Goal: Information Seeking & Learning: Learn about a topic

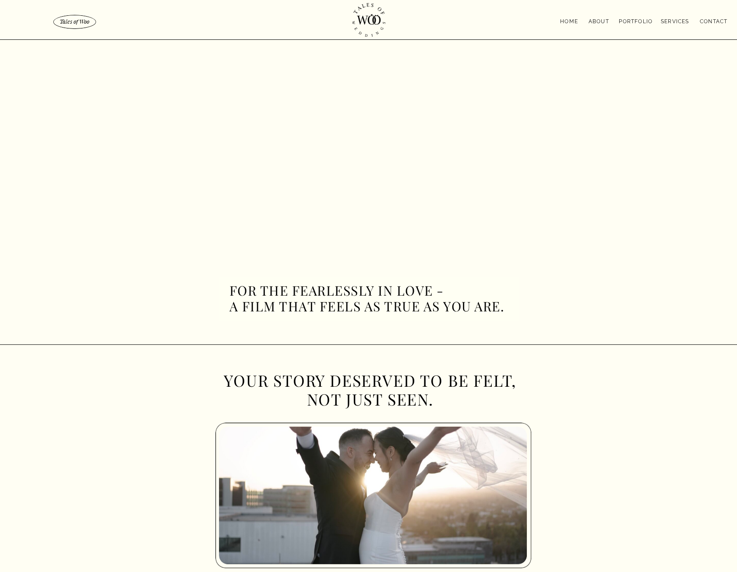
click at [601, 20] on nav "About" at bounding box center [598, 20] width 28 height 7
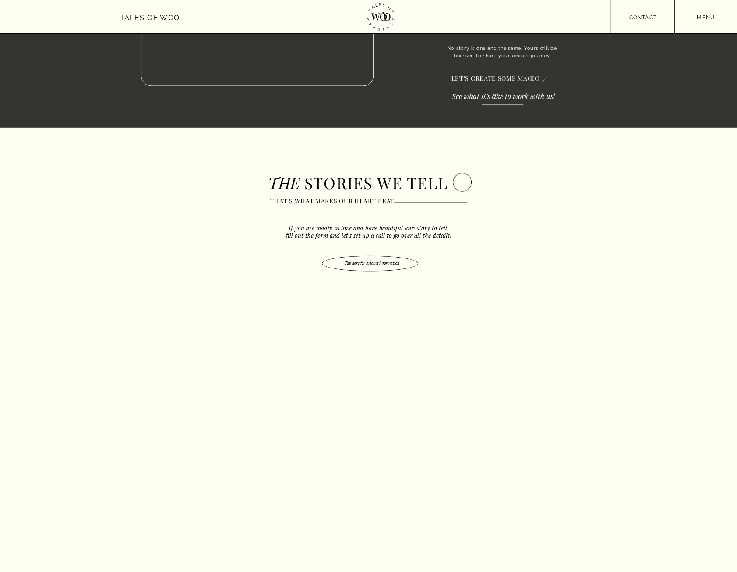
scroll to position [1226, 0]
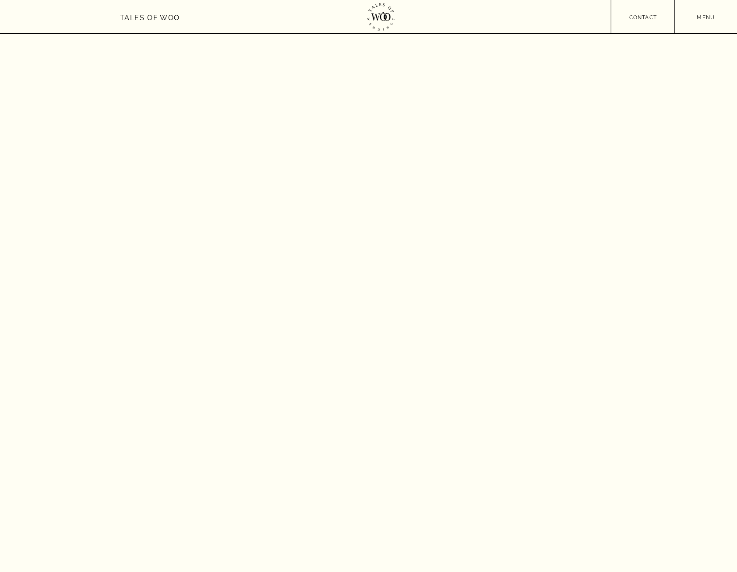
click at [697, 16] on nav "menu" at bounding box center [705, 16] width 63 height 7
click at [708, 80] on div at bounding box center [705, 161] width 63 height 322
click at [710, 86] on nav "Services" at bounding box center [706, 85] width 34 height 9
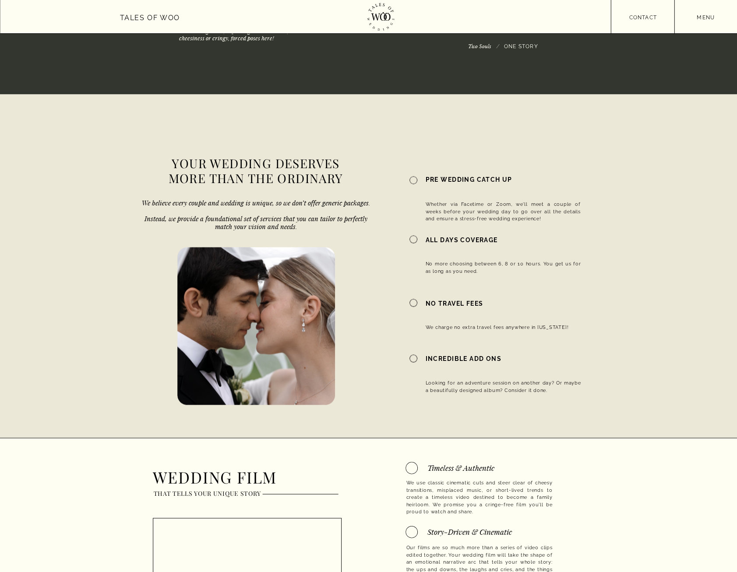
scroll to position [919, 0]
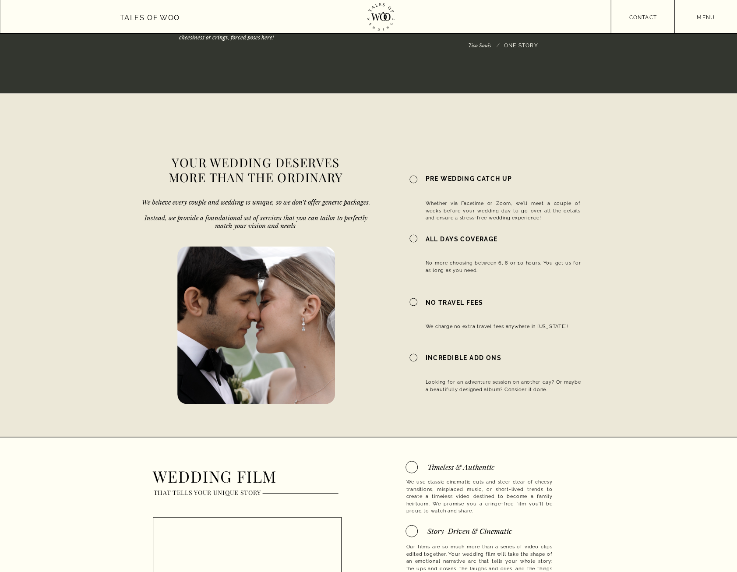
click at [415, 234] on div "menu contact menu Tales of Woo Home About Portfolio Services contact never miss…" at bounding box center [368, 351] width 737 height 2540
click at [412, 236] on div at bounding box center [413, 238] width 8 height 8
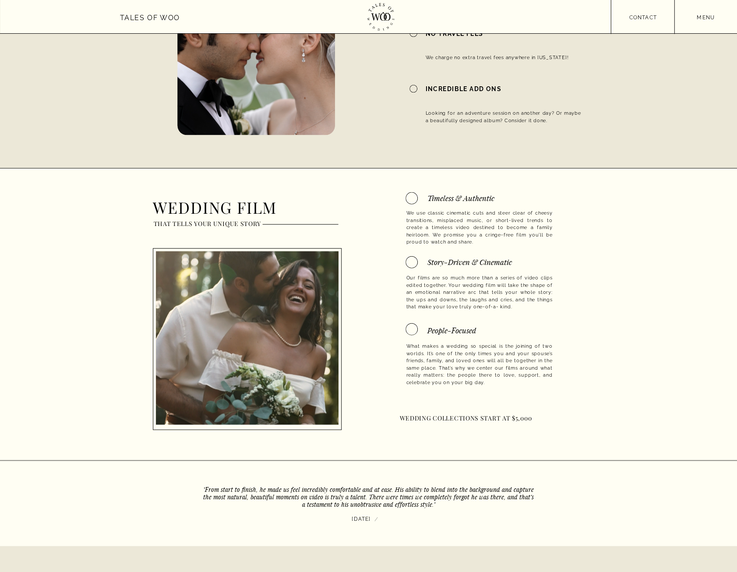
scroll to position [1226, 0]
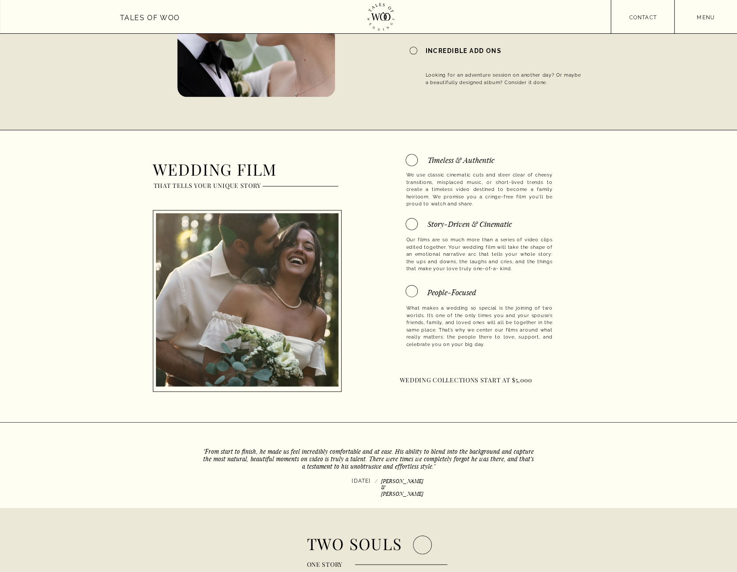
click at [413, 293] on div at bounding box center [411, 291] width 12 height 12
click at [411, 291] on div at bounding box center [411, 291] width 12 height 12
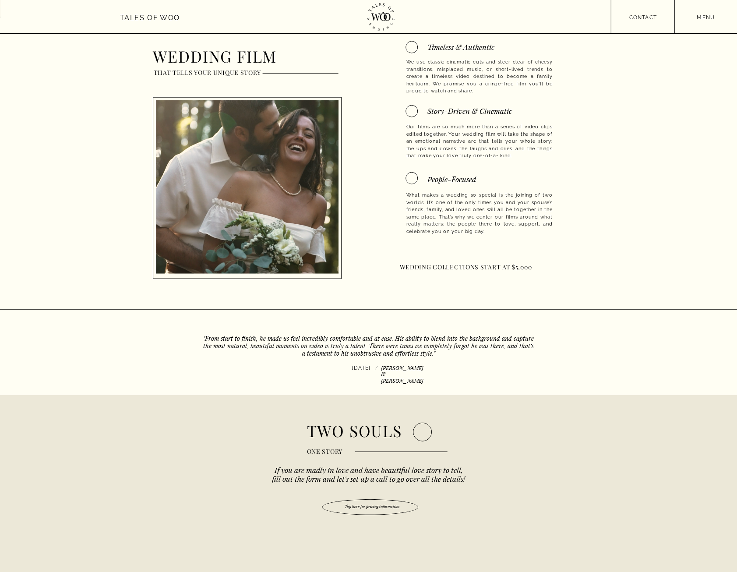
scroll to position [1532, 0]
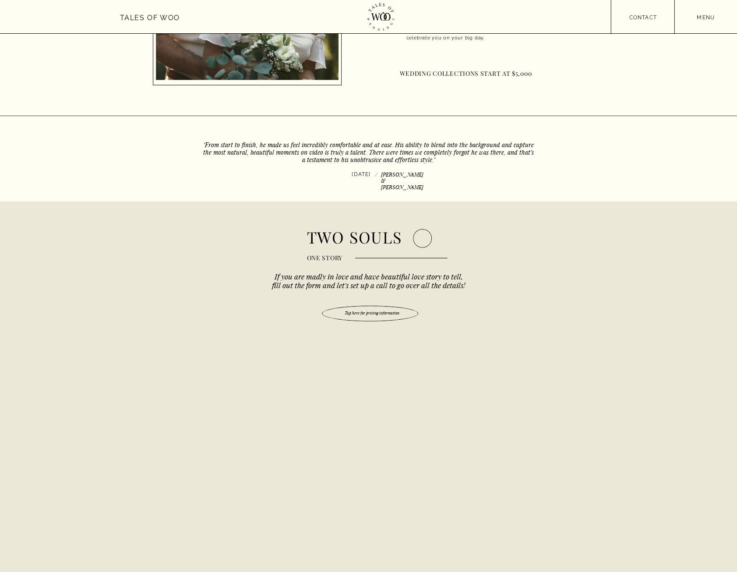
click at [424, 240] on div at bounding box center [422, 238] width 19 height 19
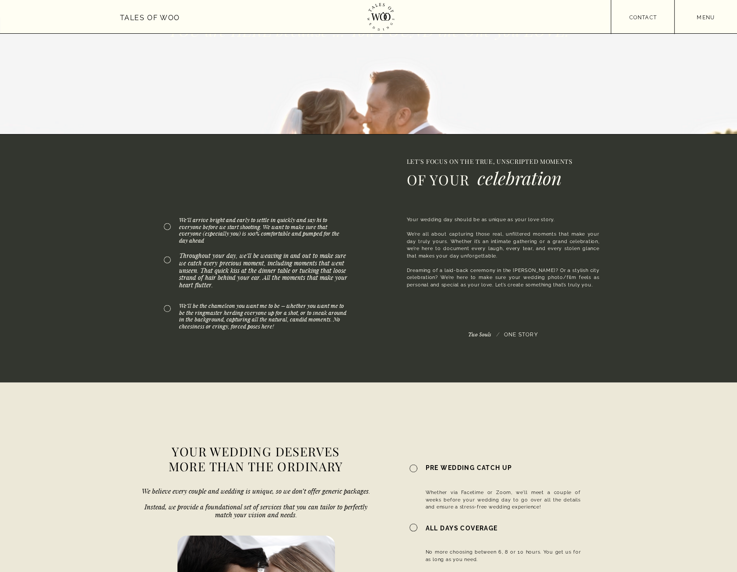
scroll to position [0, 0]
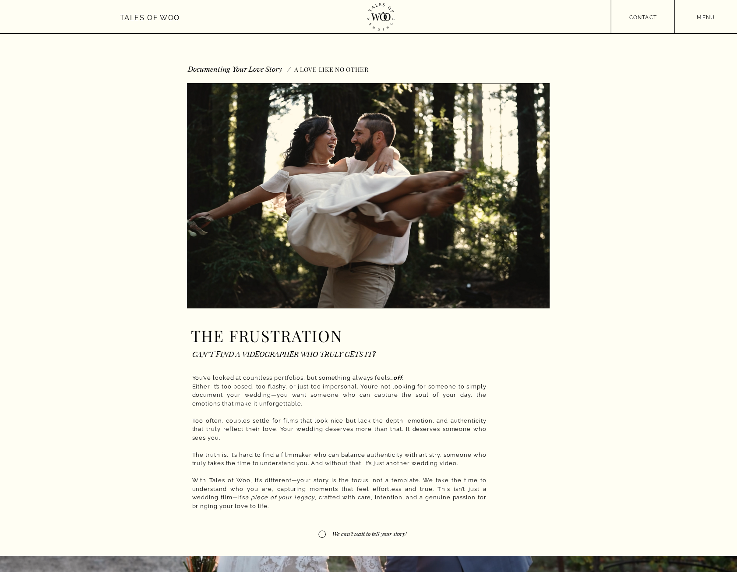
click at [696, 20] on div at bounding box center [368, 16] width 737 height 33
click at [704, 19] on nav "menu" at bounding box center [705, 16] width 63 height 7
click at [706, 157] on nav "About" at bounding box center [705, 156] width 25 height 10
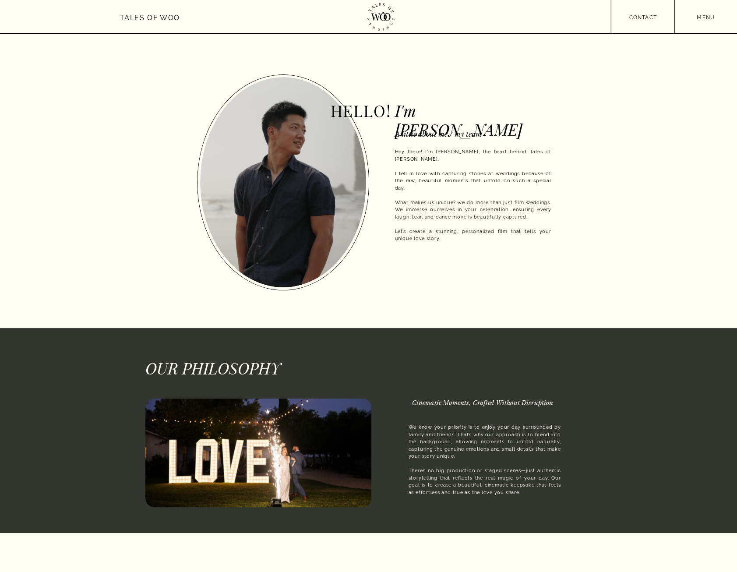
click at [703, 18] on nav "menu" at bounding box center [705, 16] width 63 height 7
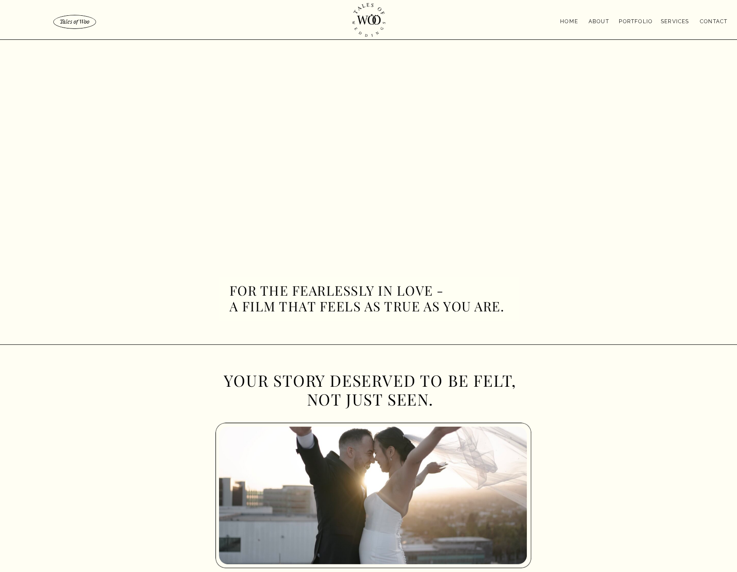
click at [601, 21] on nav "About" at bounding box center [598, 20] width 28 height 7
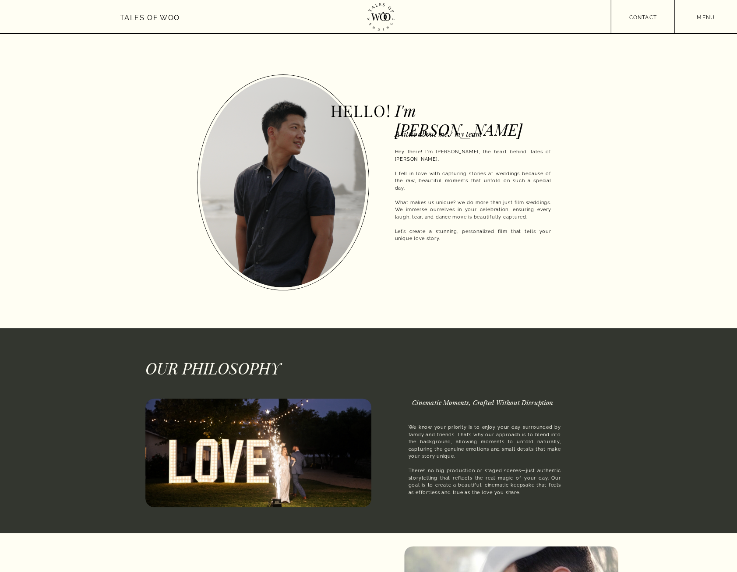
click at [161, 20] on h3 "Tales of Woo" at bounding box center [150, 17] width 60 height 10
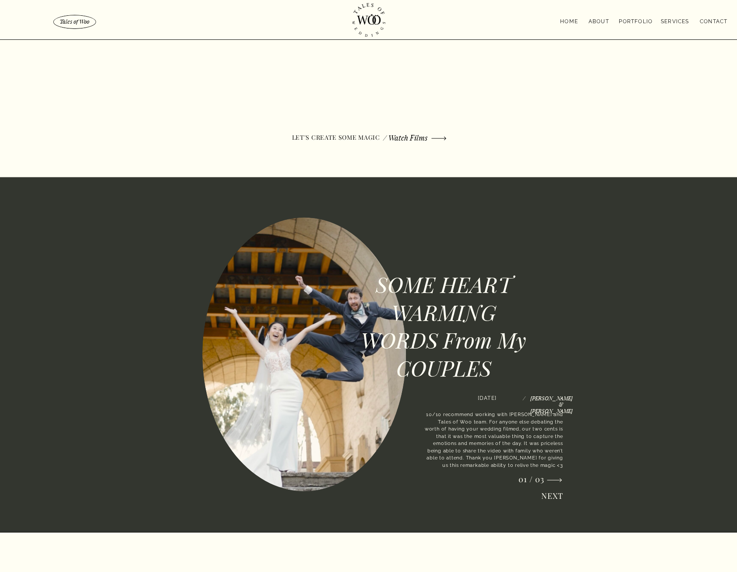
scroll to position [1051, 0]
click at [410, 135] on p "/ Watch Films" at bounding box center [400, 137] width 56 height 11
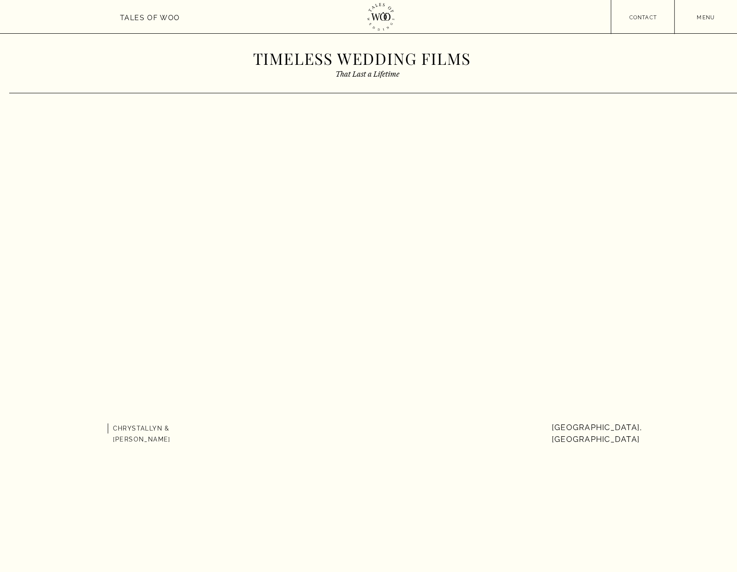
click at [706, 22] on div at bounding box center [368, 16] width 737 height 33
click at [703, 12] on div at bounding box center [368, 16] width 737 height 33
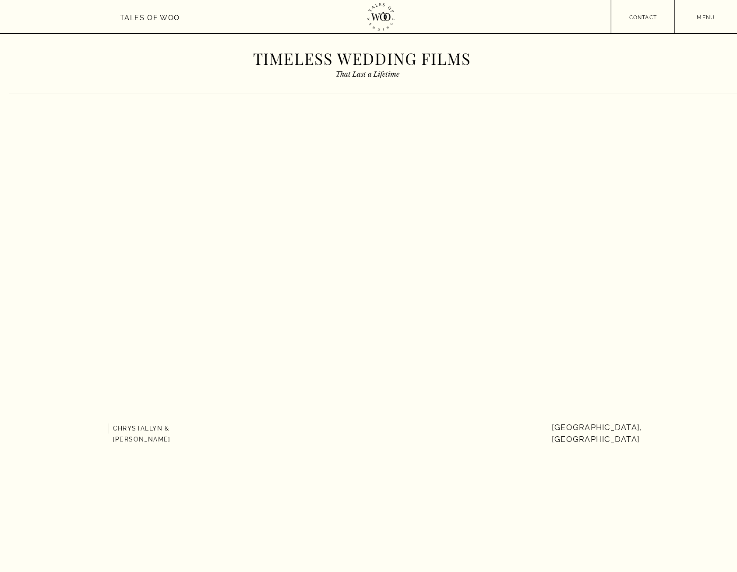
click at [702, 15] on nav "menu" at bounding box center [705, 16] width 63 height 7
click at [705, 81] on nav "Services" at bounding box center [706, 85] width 34 height 9
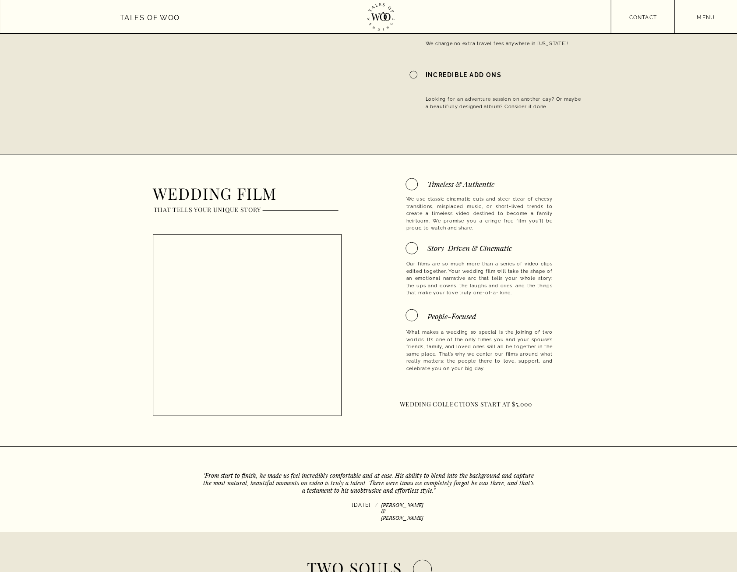
scroll to position [918, 0]
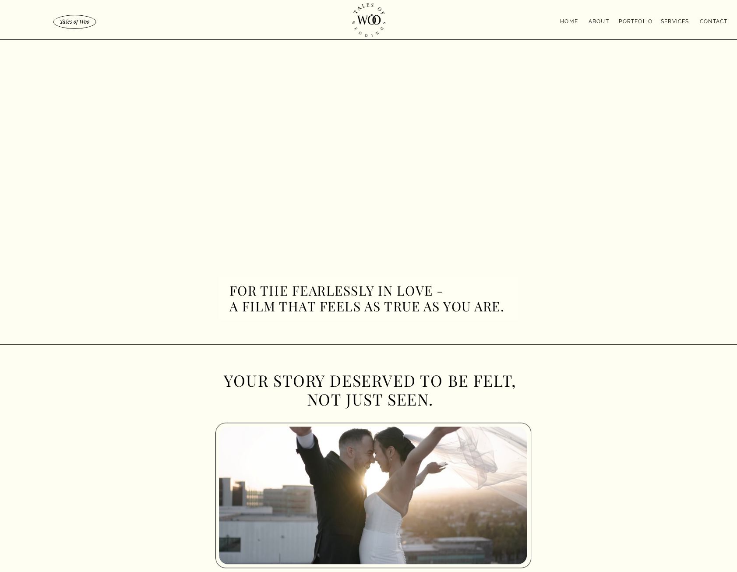
click at [604, 24] on nav "About" at bounding box center [598, 20] width 28 height 7
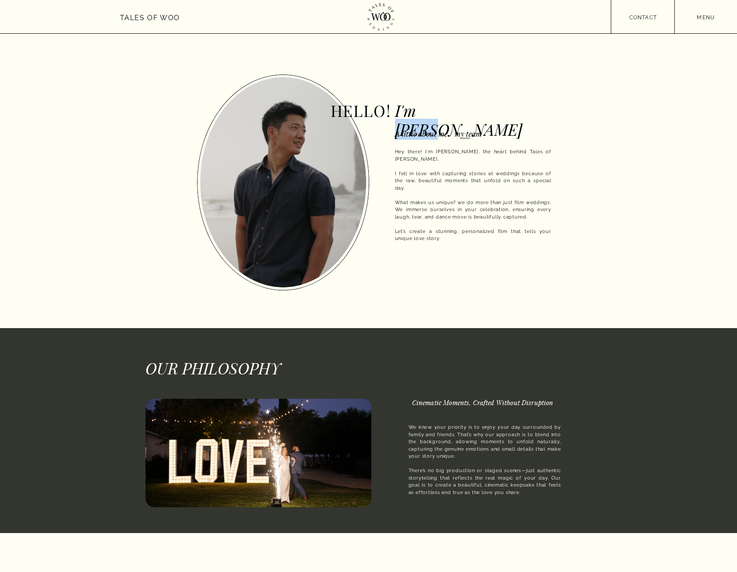
drag, startPoint x: 419, startPoint y: 115, endPoint x: 478, endPoint y: 114, distance: 59.5
click at [478, 114] on h2 "I'm [PERSON_NAME]" at bounding box center [444, 109] width 98 height 16
copy h2 "[PERSON_NAME]"
